Goal: Task Accomplishment & Management: Use online tool/utility

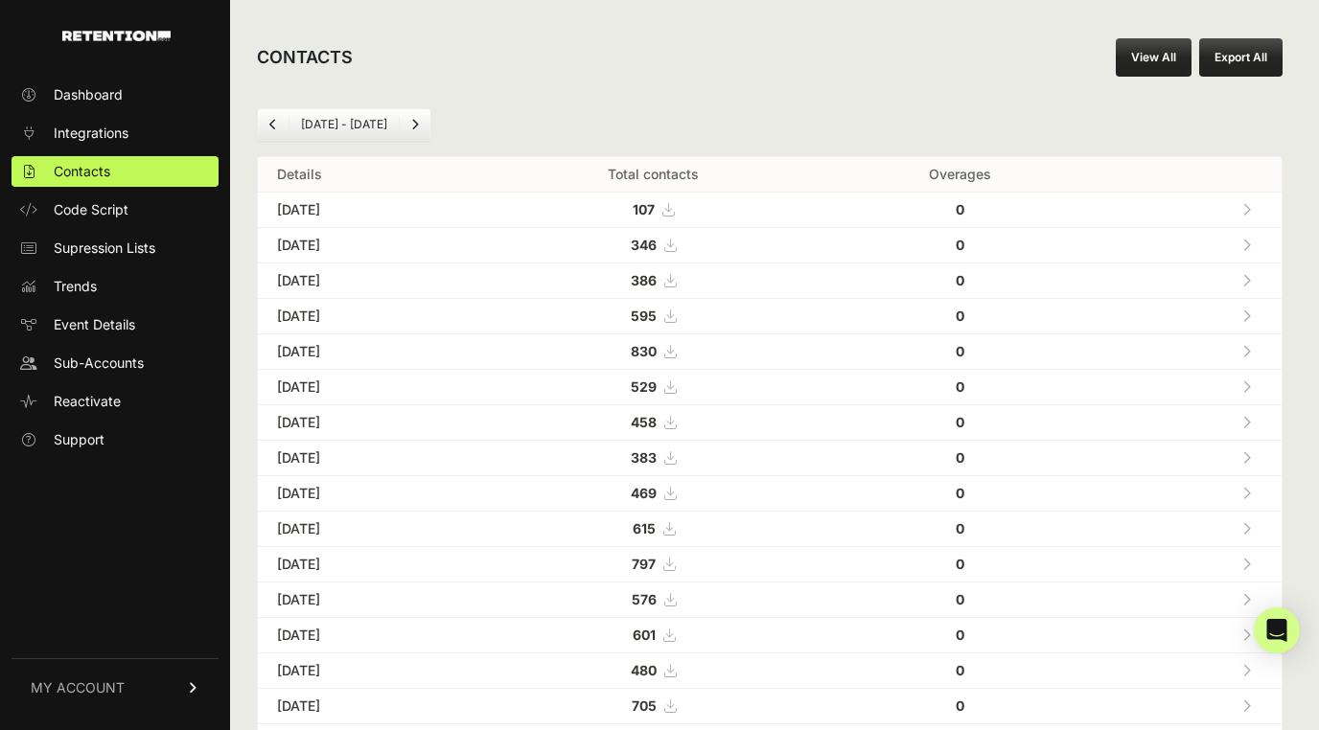
click at [1154, 61] on link "View All" at bounding box center [1154, 57] width 76 height 38
click at [1141, 60] on link "View All" at bounding box center [1154, 57] width 76 height 38
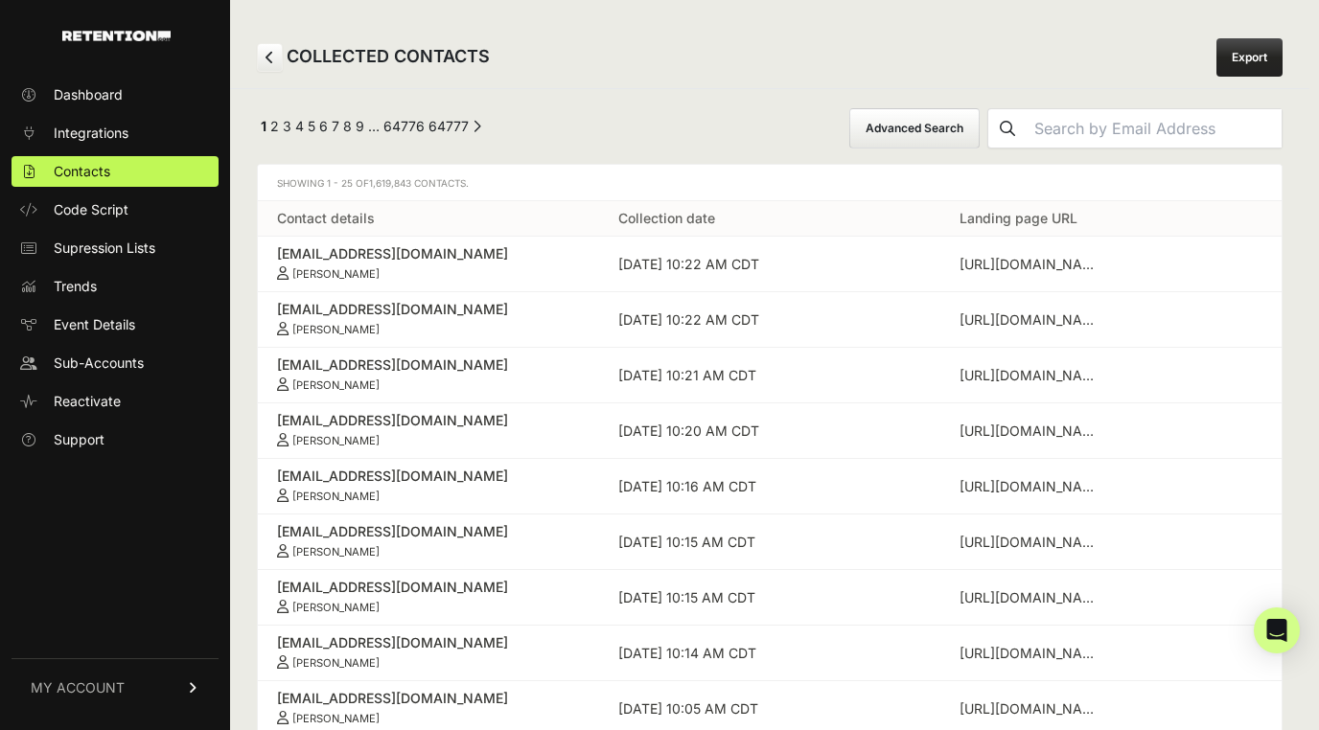
click at [925, 125] on button "Advanced Search" at bounding box center [914, 128] width 130 height 40
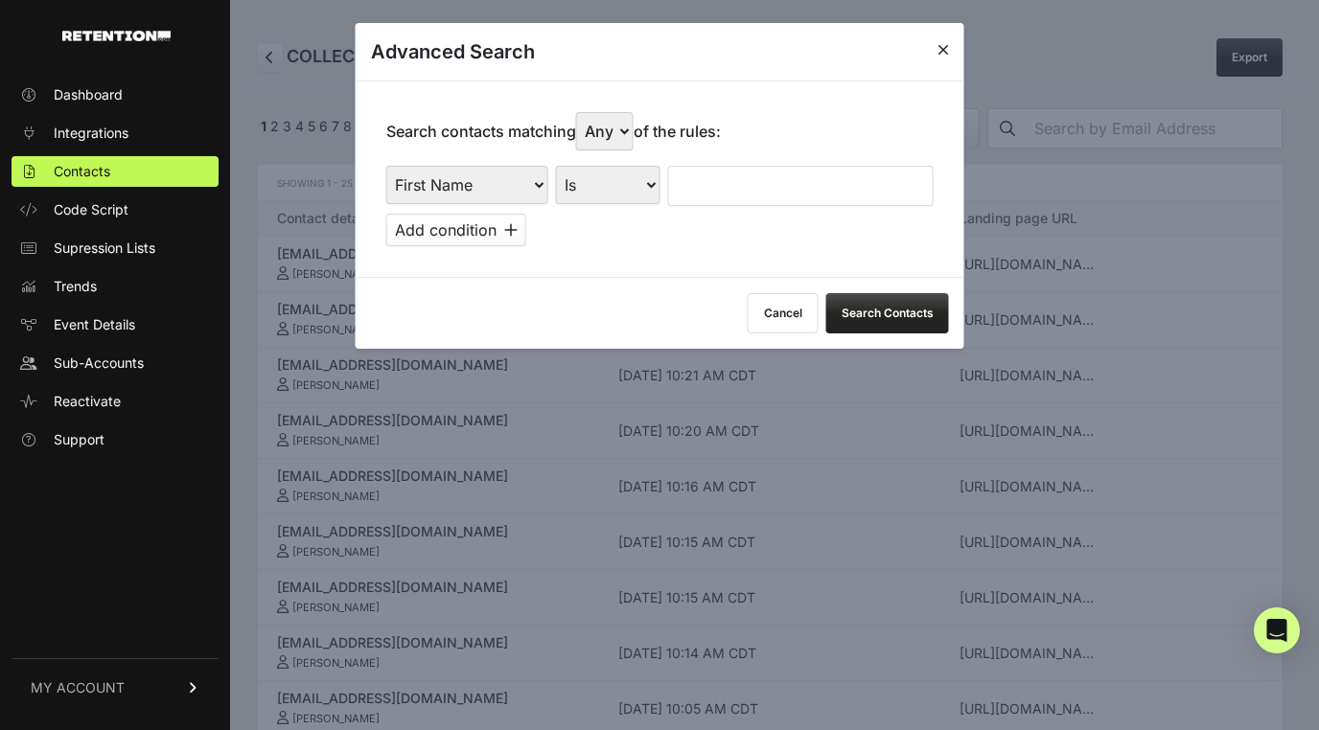
select select "landing_page_domain"
select select "contains"
click at [754, 147] on div "Search contacts matching Any All of the rules: First Name Last Name State City …" at bounding box center [660, 179] width 609 height 196
click at [741, 184] on input "text" at bounding box center [800, 186] width 265 height 40
type input "preborn"
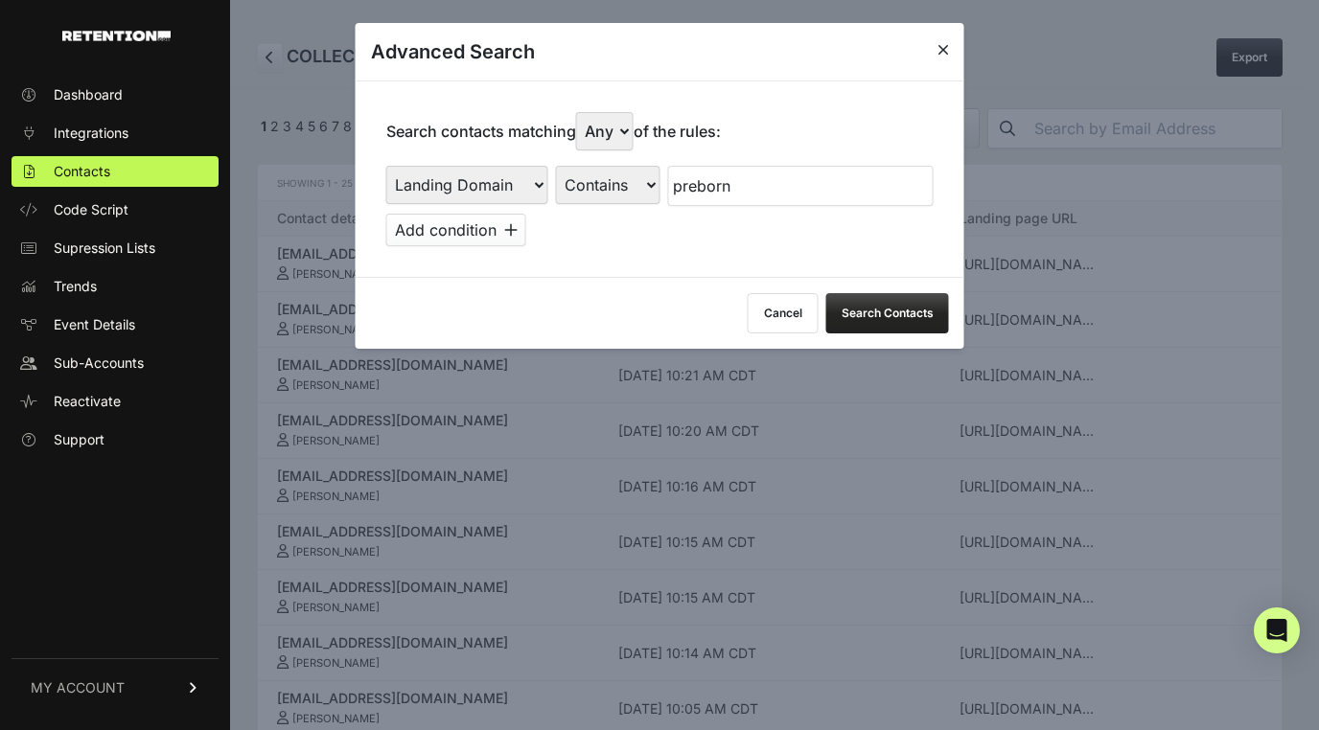
click at [877, 310] on button "Search Contacts" at bounding box center [887, 313] width 123 height 40
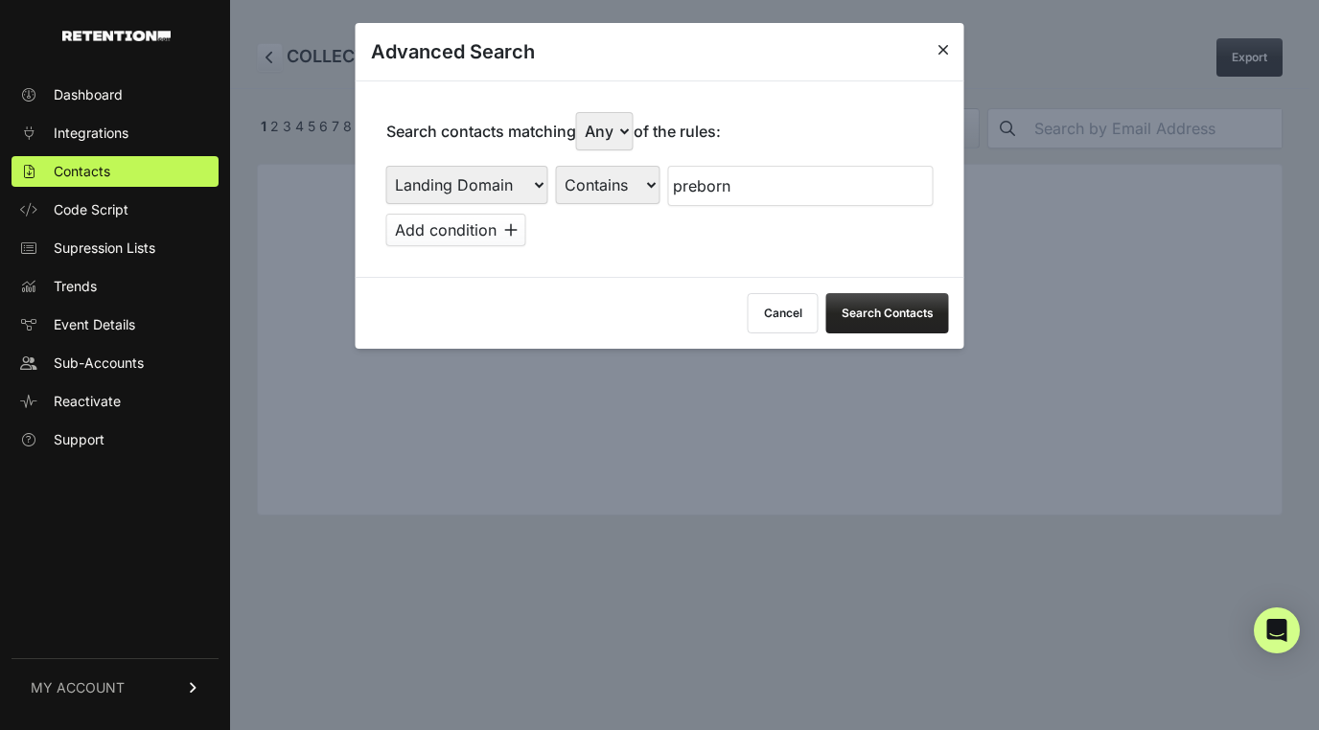
click at [891, 427] on div at bounding box center [659, 365] width 1319 height 730
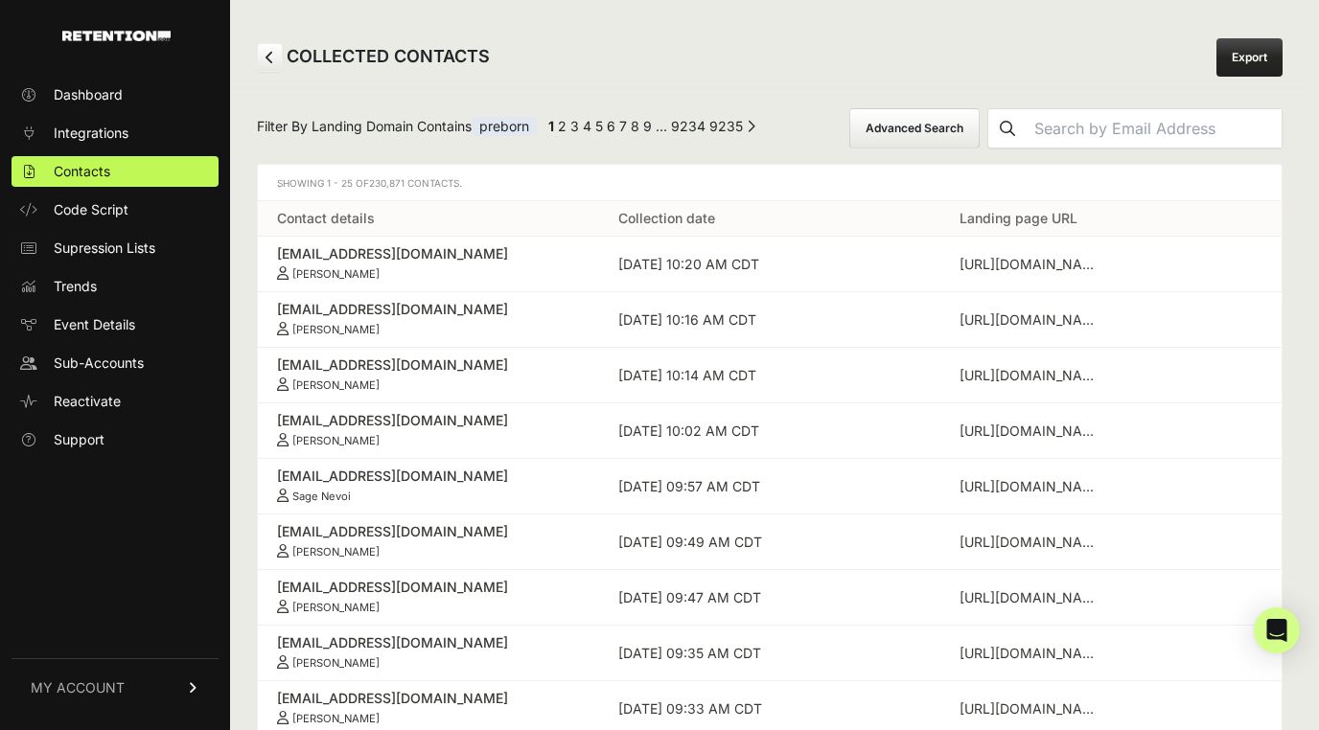
click at [944, 130] on button "Advanced Search" at bounding box center [914, 128] width 130 height 40
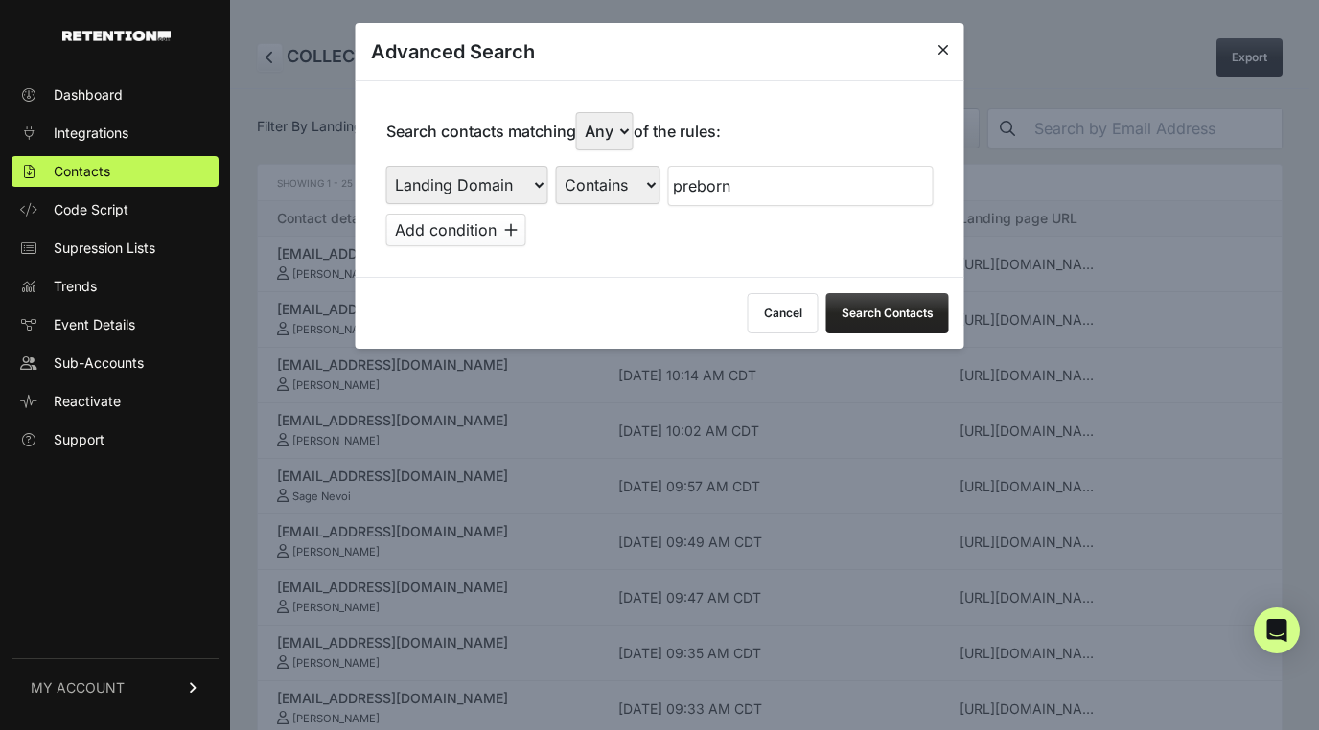
click at [879, 318] on button "Search Contacts" at bounding box center [887, 313] width 123 height 40
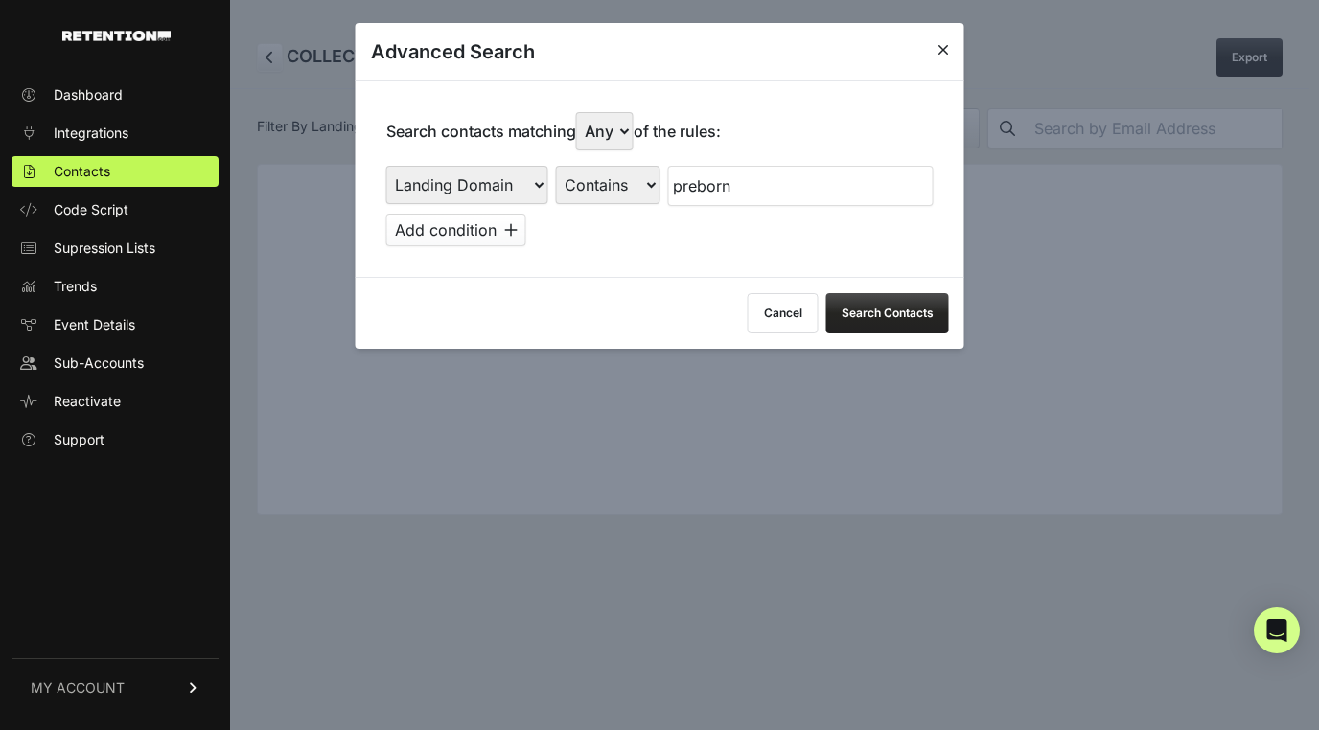
click at [949, 50] on div "Advanced Search" at bounding box center [660, 52] width 609 height 58
click at [944, 49] on icon at bounding box center [943, 49] width 12 height 15
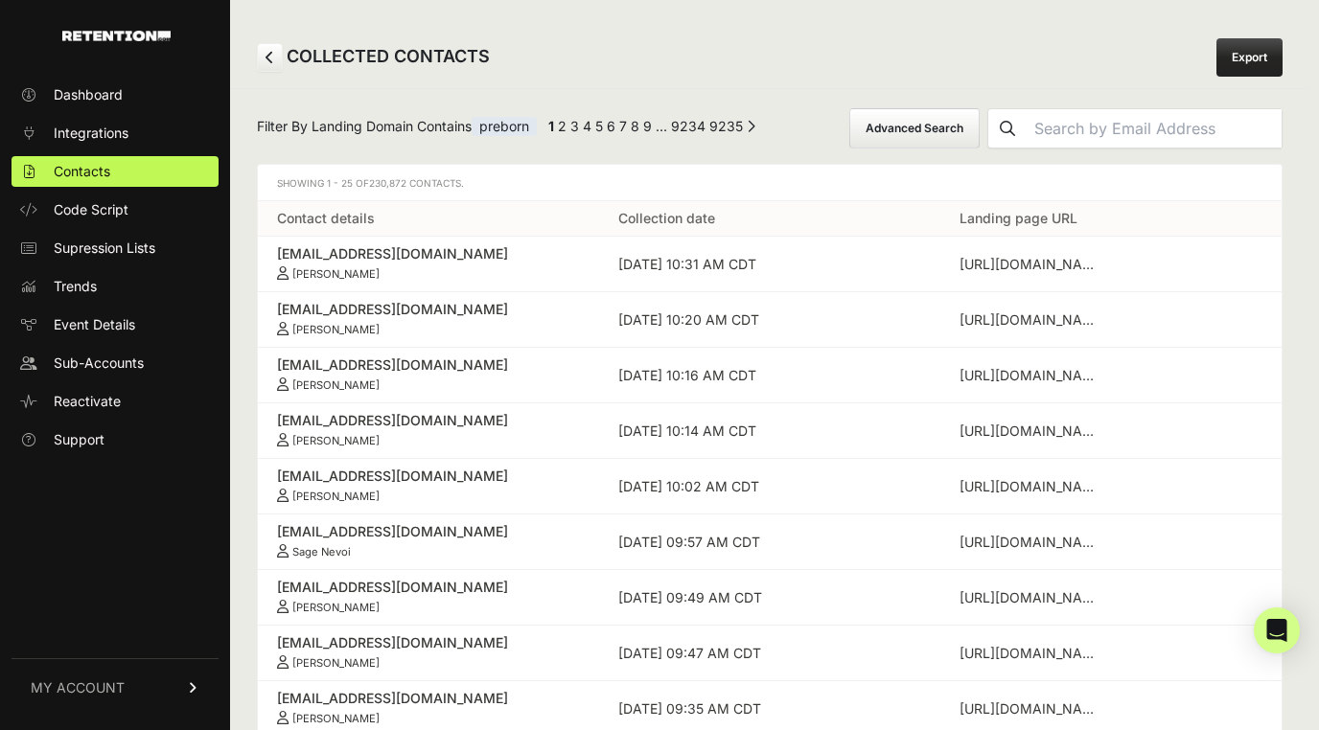
click at [1256, 59] on link "Export" at bounding box center [1249, 57] width 66 height 38
click at [1223, 54] on div "COLLECTED CONTACTS Export" at bounding box center [769, 57] width 1079 height 61
